Goal: Task Accomplishment & Management: Use online tool/utility

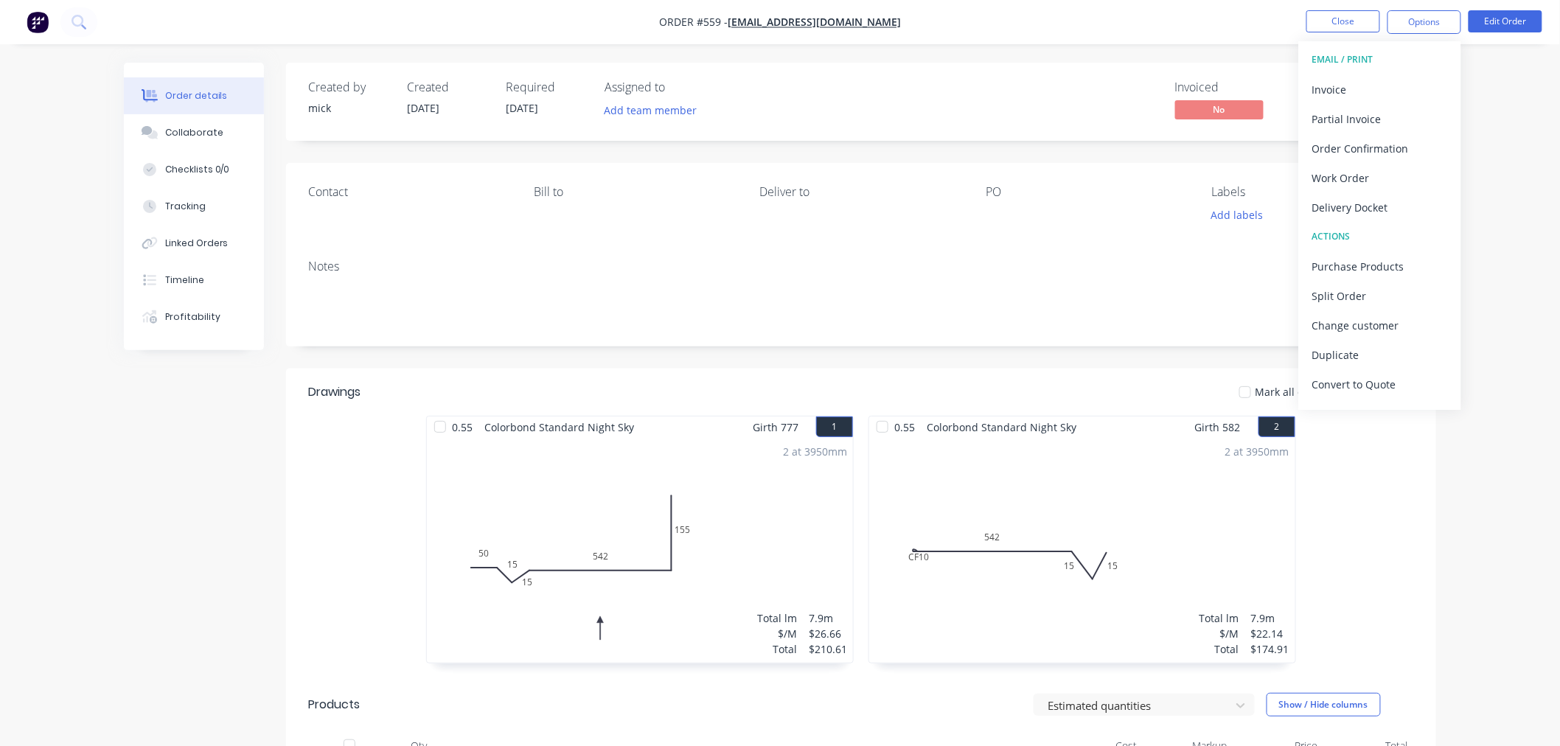
click at [35, 18] on img "button" at bounding box center [38, 22] width 22 height 22
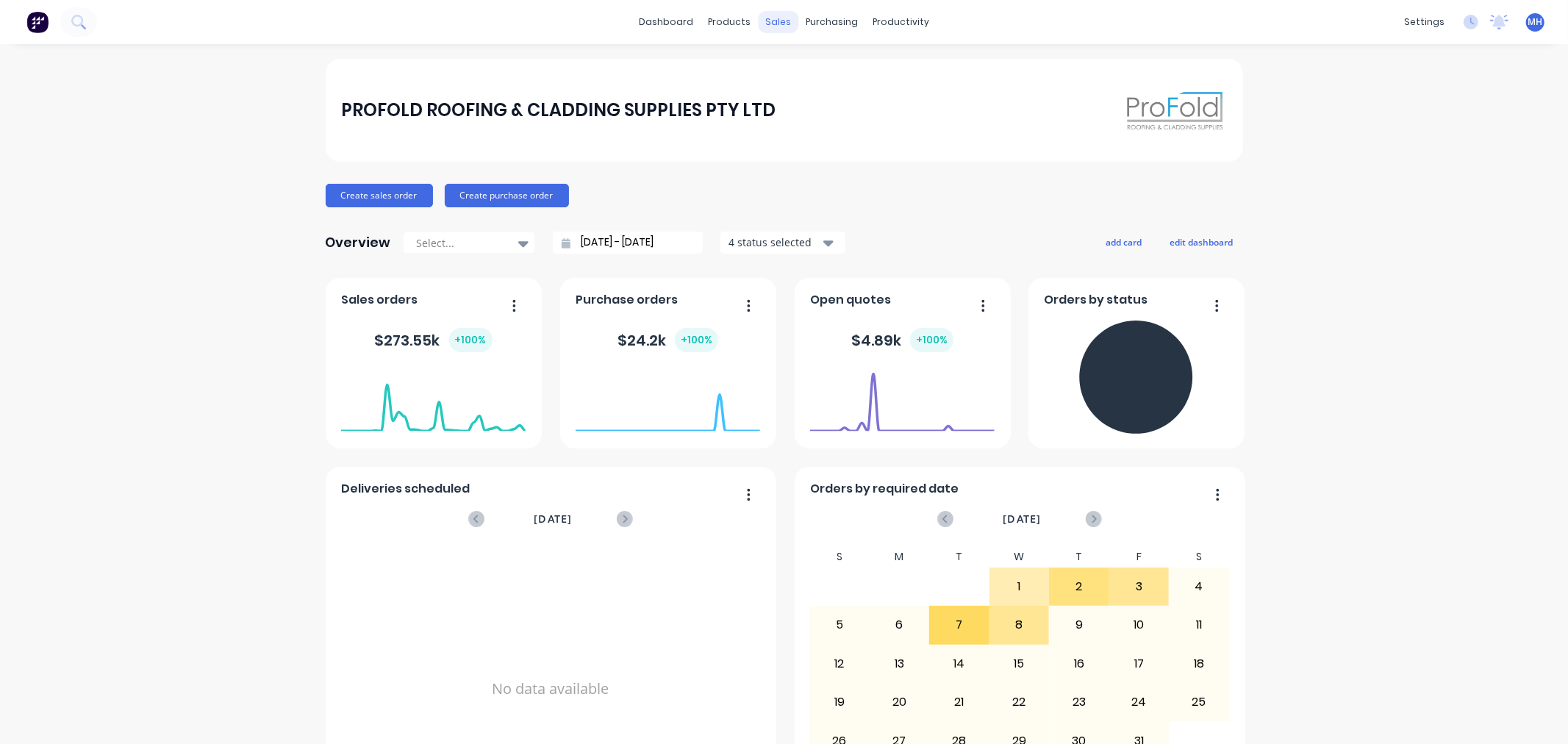
click at [768, 15] on div "sales" at bounding box center [778, 22] width 41 height 22
click at [792, 50] on div "Sales Orders Customers Price Level Manager" at bounding box center [849, 100] width 194 height 119
click at [799, 64] on div "Sales Orders" at bounding box center [826, 70] width 60 height 13
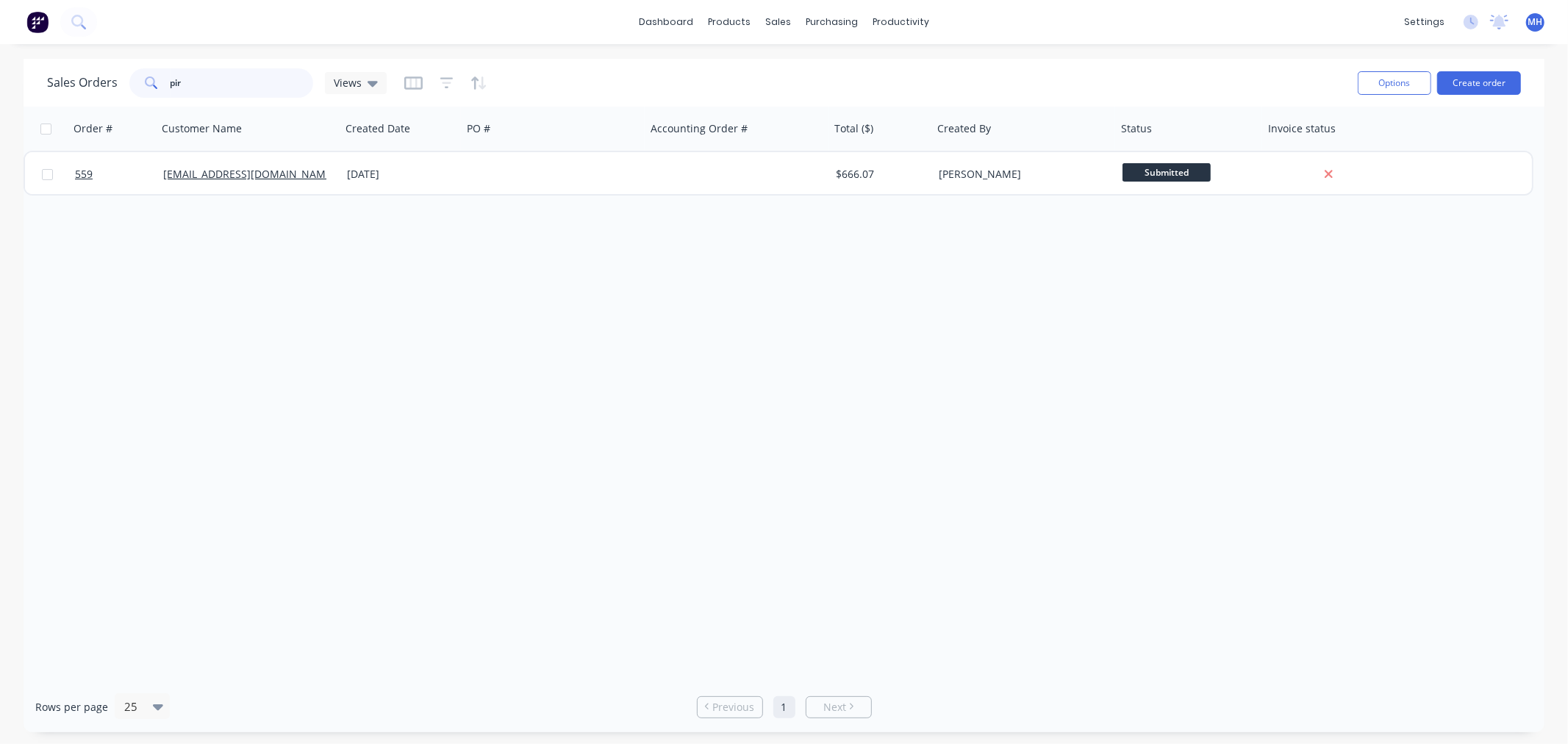
drag, startPoint x: 200, startPoint y: 86, endPoint x: 123, endPoint y: 58, distance: 81.9
click at [125, 63] on div "Sales Orders pir Views Options Create order" at bounding box center [784, 83] width 1520 height 48
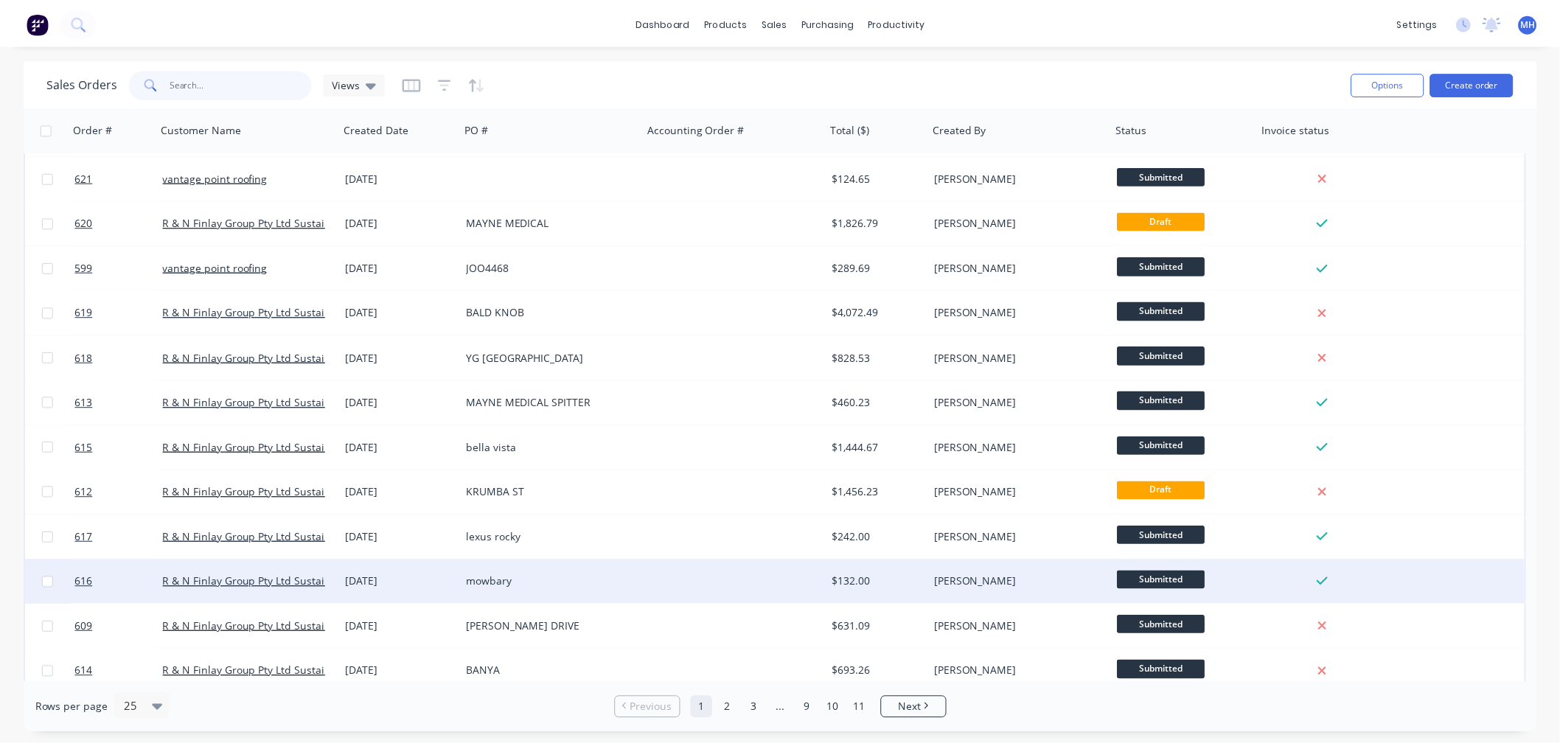
scroll to position [82, 0]
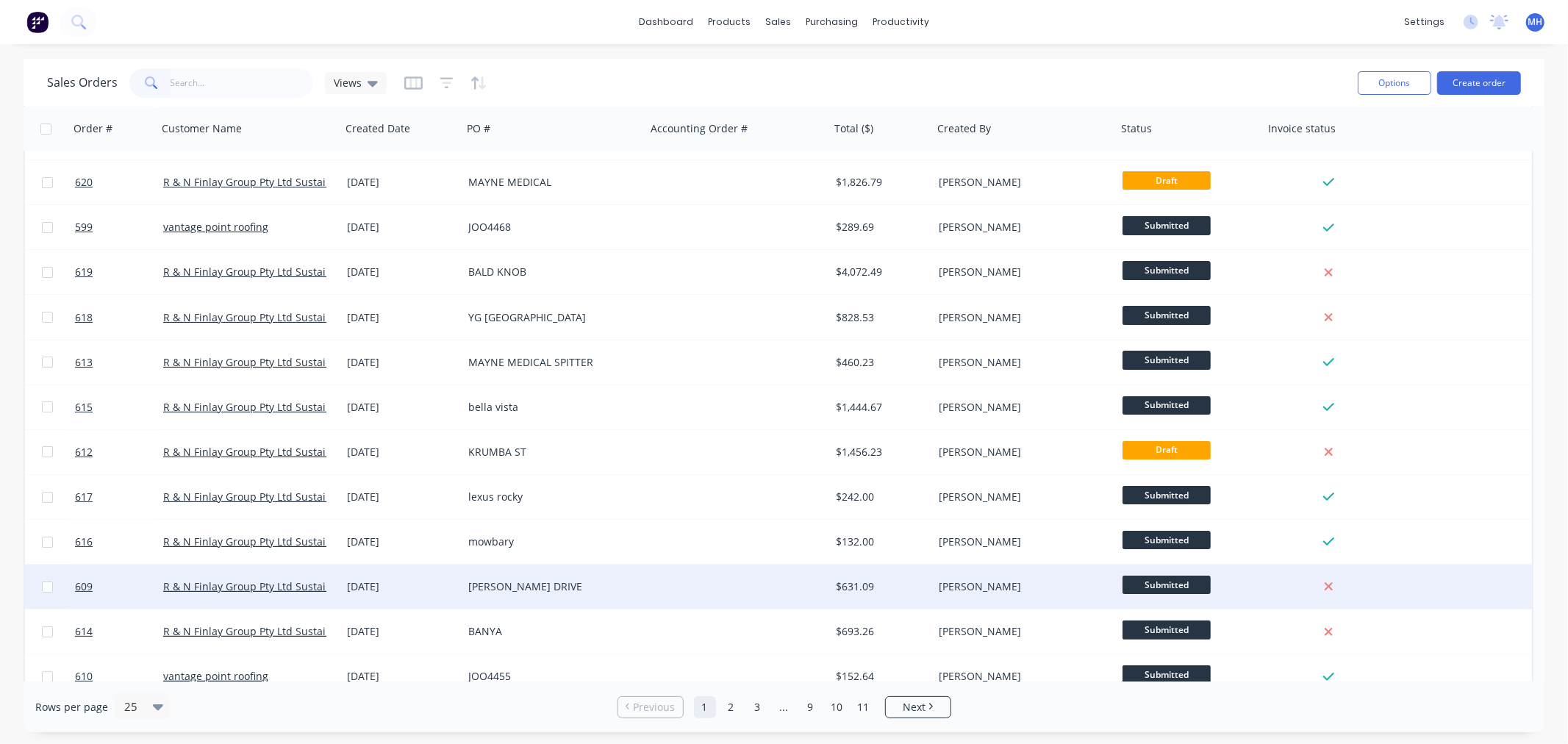
click at [497, 590] on div "[PERSON_NAME] DRIVE" at bounding box center [550, 586] width 163 height 15
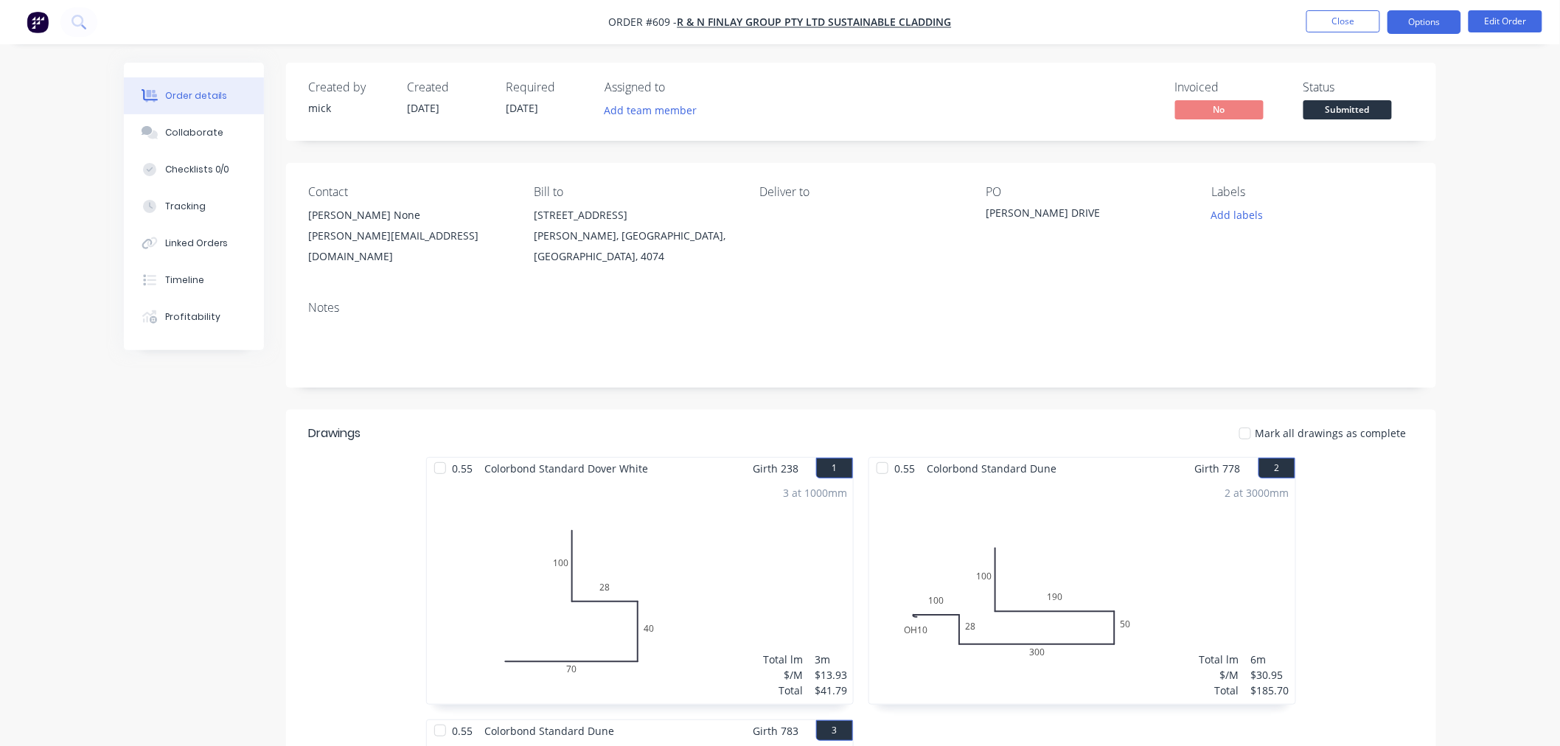
click at [1432, 24] on button "Options" at bounding box center [1424, 22] width 74 height 24
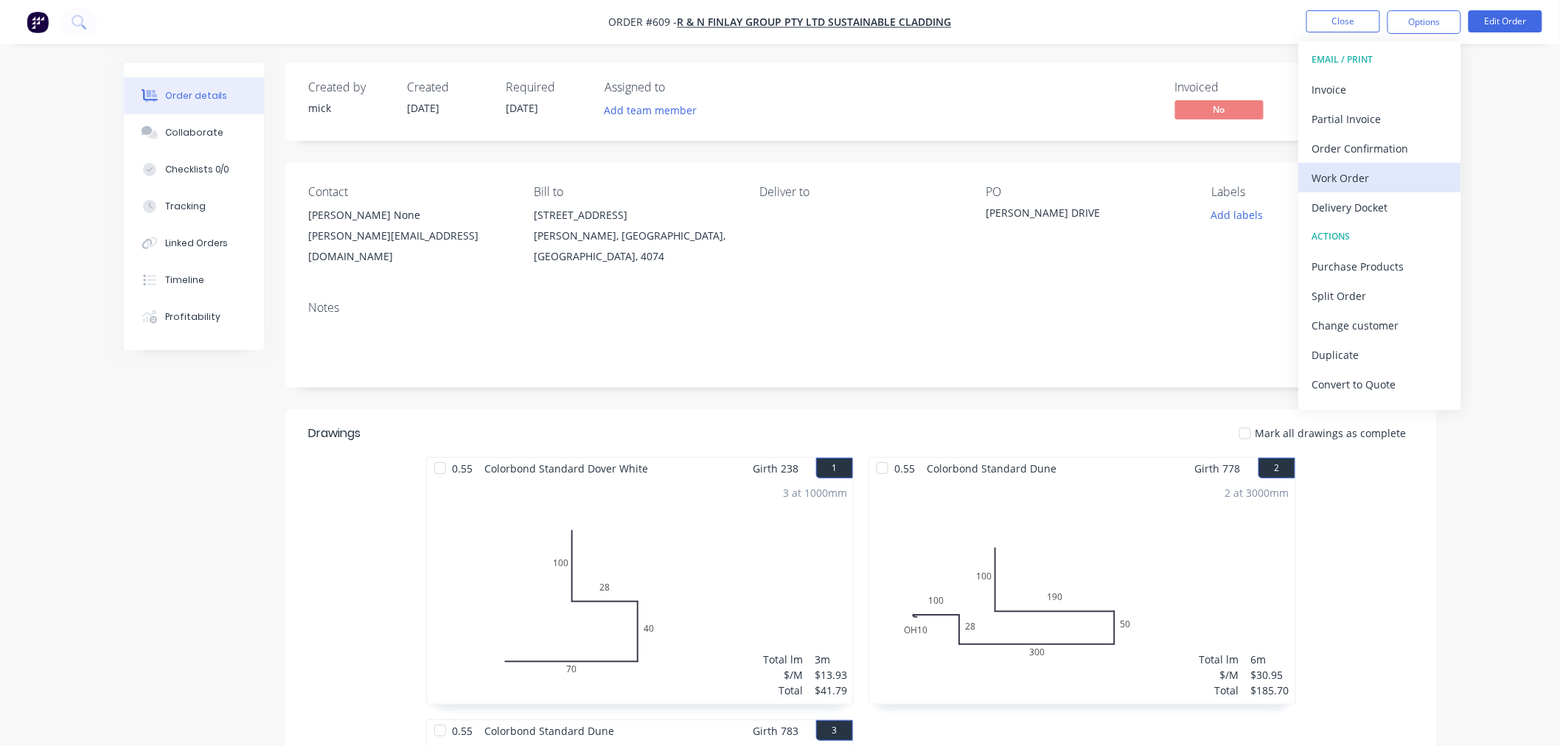
click at [1366, 181] on div "Work Order" at bounding box center [1380, 177] width 136 height 21
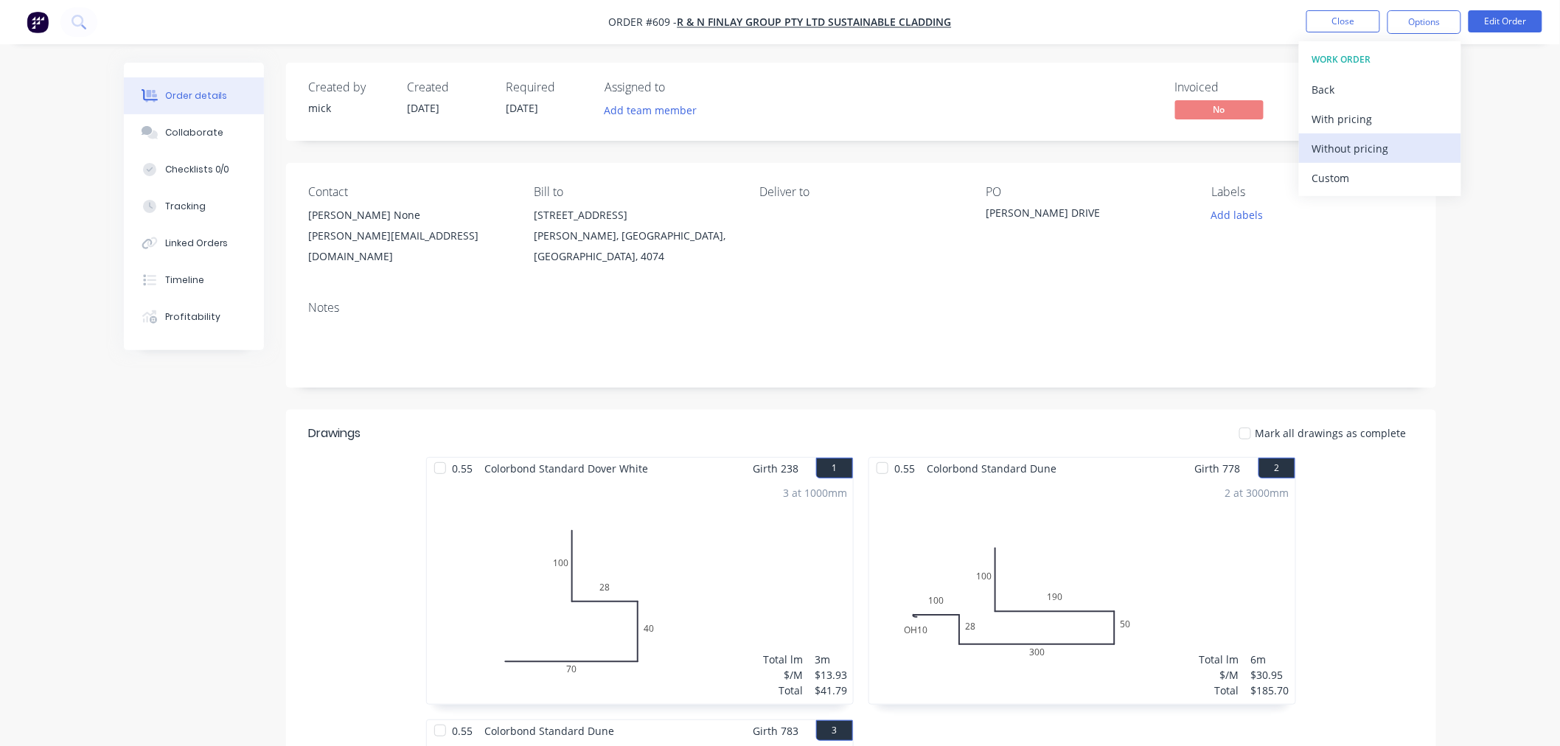
click at [1379, 142] on div "Without pricing" at bounding box center [1380, 148] width 136 height 21
